Goal: Transaction & Acquisition: Purchase product/service

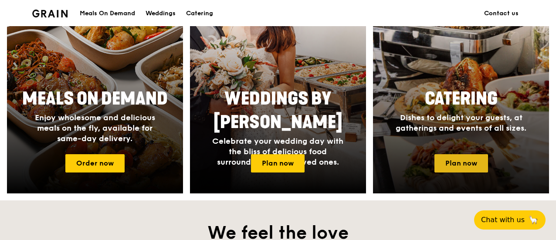
click at [461, 165] on link "Plan now" at bounding box center [462, 163] width 54 height 18
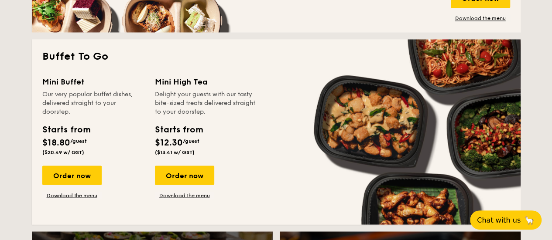
scroll to position [741, 0]
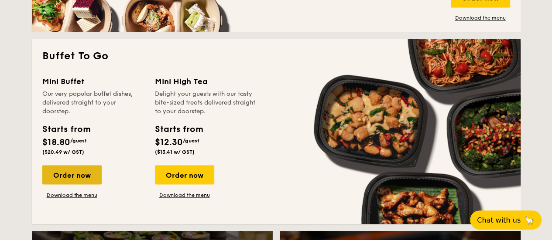
click at [76, 171] on div "Order now" at bounding box center [71, 174] width 59 height 19
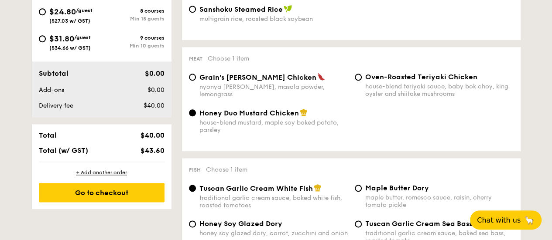
scroll to position [480, 0]
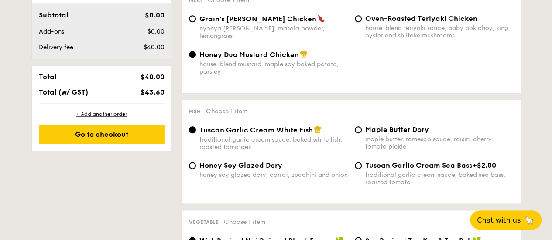
click at [138, 3] on div "Subtotal $0.00 Add-ons $0.00 Delivery fee $40.00" at bounding box center [102, 31] width 140 height 56
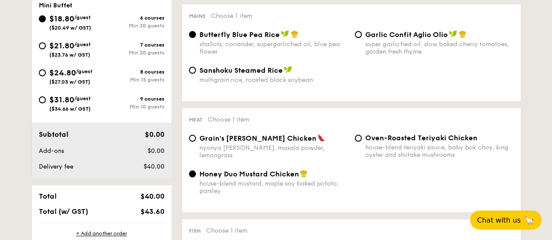
scroll to position [262, 0]
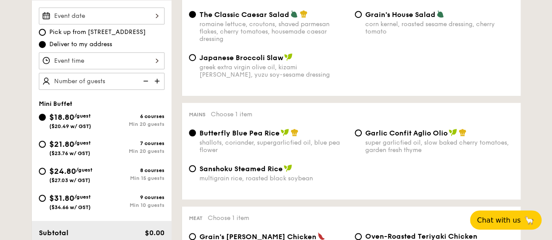
click at [45, 173] on div "$24.80 /guest ($27.03 w/ GST)" at bounding box center [70, 174] width 63 height 18
click at [45, 173] on input "$24.80 /guest ($27.03 w/ GST) 8 courses Min 15 guests" at bounding box center [42, 171] width 7 height 7
radio input "true"
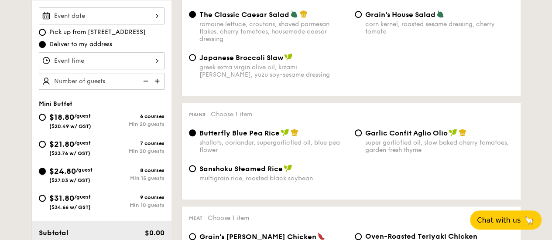
radio input "false"
radio input "true"
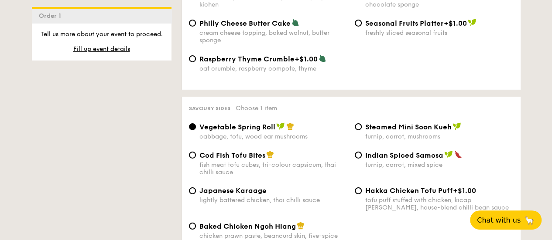
scroll to position [1614, 0]
